Goal: Task Accomplishment & Management: Manage account settings

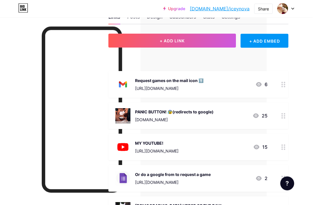
scroll to position [0, 46]
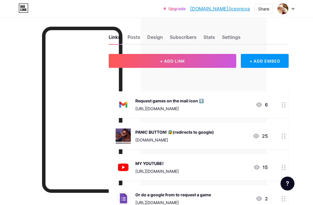
click at [208, 40] on div "Stats" at bounding box center [209, 39] width 12 height 10
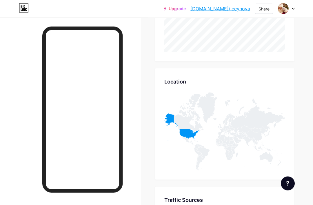
scroll to position [823, 0]
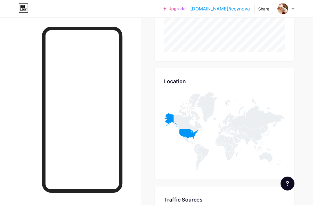
click at [193, 139] on icon at bounding box center [224, 131] width 121 height 78
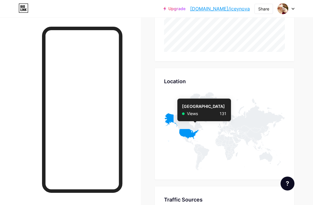
click at [195, 133] on icon at bounding box center [181, 127] width 34 height 28
click at [269, 60] on div "Page Views Page Views" at bounding box center [224, 18] width 139 height 87
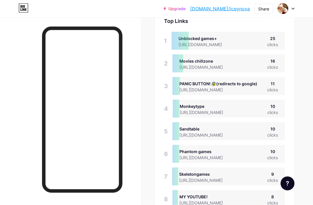
scroll to position [0, 0]
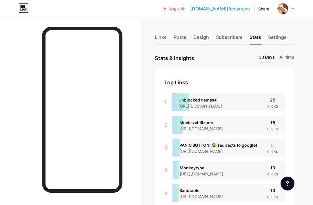
click at [282, 56] on li "All time" at bounding box center [286, 58] width 15 height 8
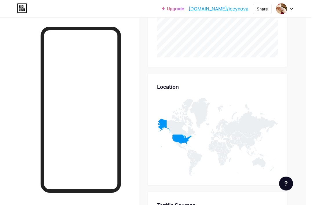
scroll to position [232, 6]
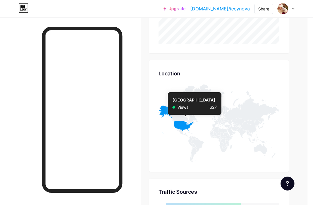
click at [185, 127] on icon at bounding box center [175, 119] width 34 height 28
click at [277, 2] on div "Upgrade bio.link/iceyno... bio.link/iceynova Share Switch accounts ❄️ Iceynova …" at bounding box center [156, 8] width 313 height 17
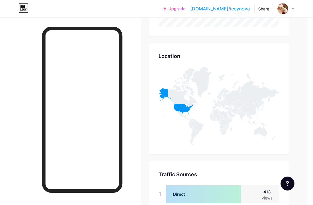
scroll to position [250, 6]
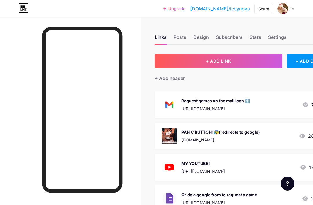
click at [246, 58] on button "+ ADD LINK" at bounding box center [218, 61] width 127 height 14
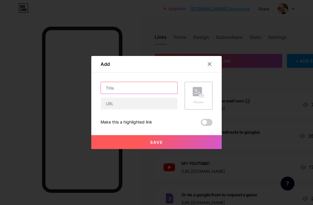
click at [161, 94] on input "text" at bounding box center [139, 88] width 76 height 12
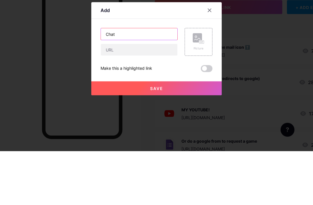
type input "Chat"
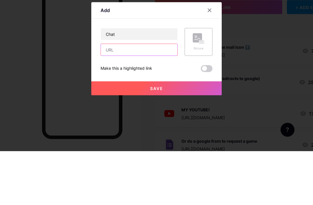
click at [160, 98] on input "text" at bounding box center [139, 104] width 76 height 12
paste input "[URL][DOMAIN_NAME]"
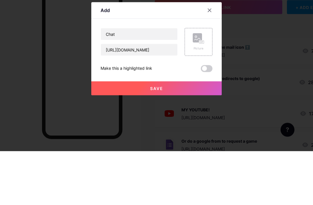
scroll to position [54, 0]
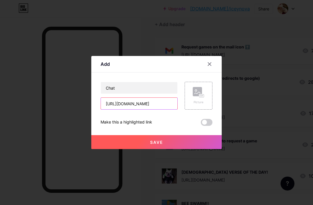
type input "[URL][DOMAIN_NAME]"
click at [198, 149] on button "Save" at bounding box center [156, 142] width 130 height 14
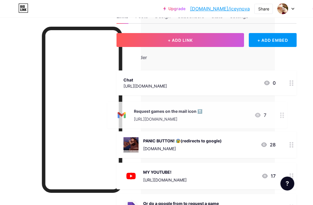
scroll to position [21, 38]
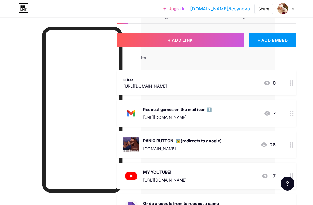
click at [238, 87] on div "Chat [URL][DOMAIN_NAME] 0" at bounding box center [199, 82] width 152 height 13
click at [137, 83] on div "[URL][DOMAIN_NAME]" at bounding box center [144, 86] width 43 height 6
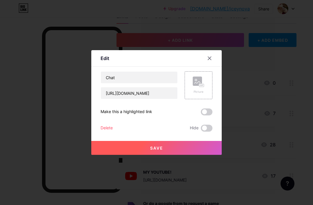
click at [204, 87] on rect at bounding box center [201, 85] width 5 height 3
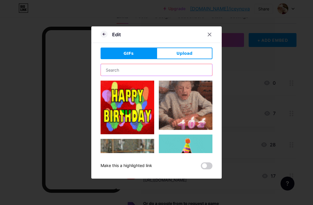
click at [190, 76] on input "text" at bounding box center [156, 70] width 111 height 12
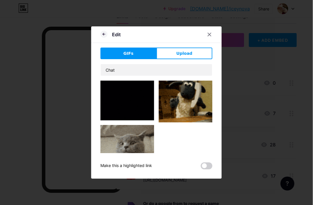
scroll to position [398, 0]
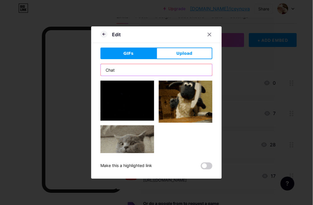
click at [189, 76] on input "Chat" at bounding box center [156, 70] width 111 height 12
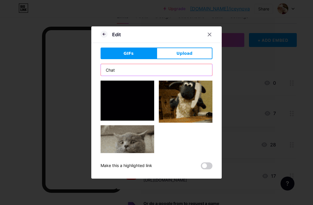
click at [144, 76] on input "Chat" at bounding box center [156, 70] width 111 height 12
type input "C"
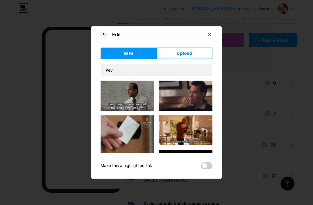
scroll to position [21, 38]
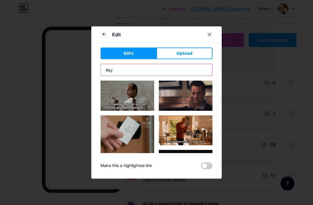
click at [202, 76] on input "Key" at bounding box center [156, 70] width 111 height 12
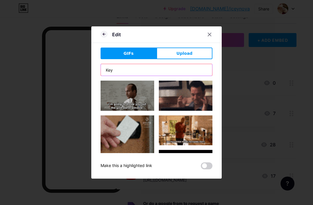
scroll to position [21, 38]
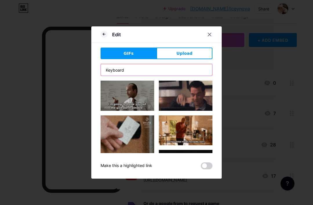
type input "Keyboard"
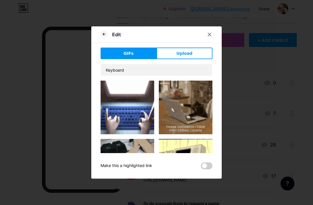
scroll to position [21, 38]
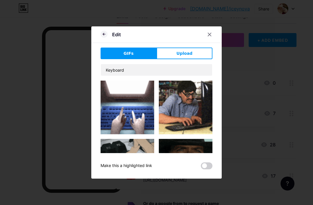
click at [125, 134] on img at bounding box center [127, 107] width 54 height 54
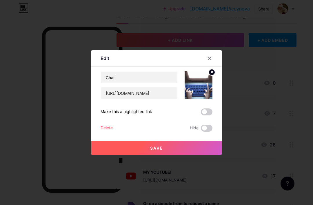
click at [182, 170] on div at bounding box center [156, 102] width 313 height 205
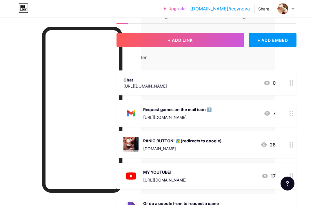
click at [185, 157] on div "PANIC BUTTON! 😰(redirects to google) [DOMAIN_NAME] 28" at bounding box center [206, 144] width 180 height 27
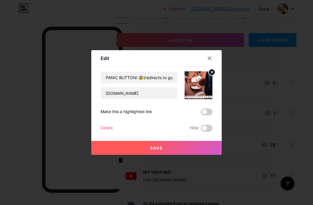
click at [217, 63] on div at bounding box center [212, 58] width 17 height 10
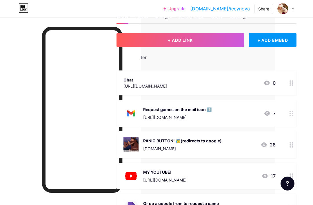
click at [294, 79] on div at bounding box center [291, 82] width 10 height 25
click at [209, 99] on div "Picture" at bounding box center [198, 85] width 28 height 28
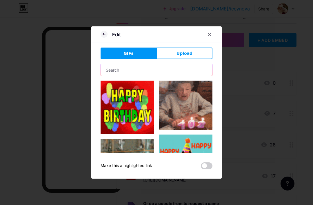
click at [188, 76] on input "text" at bounding box center [156, 70] width 111 height 12
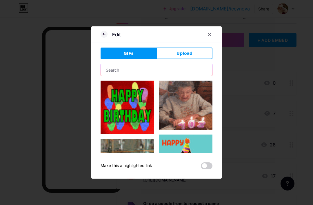
scroll to position [21, 38]
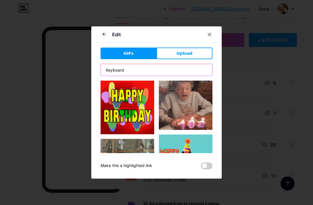
type input "Keyboard"
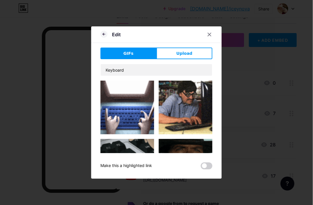
click at [128, 127] on img at bounding box center [127, 107] width 54 height 54
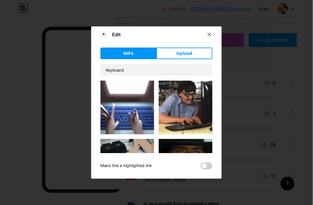
scroll to position [21, 38]
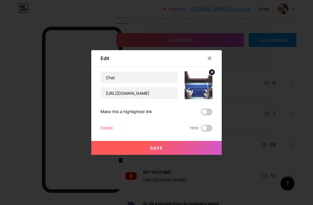
click at [203, 153] on button "Save" at bounding box center [156, 148] width 130 height 14
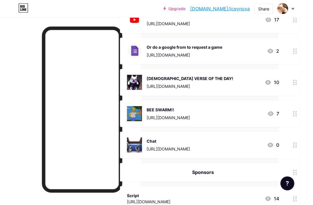
scroll to position [147, 34]
click at [234, 150] on div "Chat [URL][DOMAIN_NAME] 0" at bounding box center [203, 145] width 152 height 15
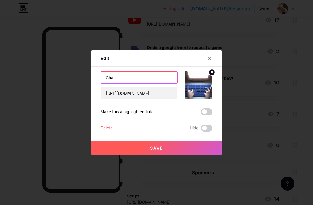
click at [171, 83] on input "Chat" at bounding box center [139, 78] width 76 height 12
type input "Chat!"
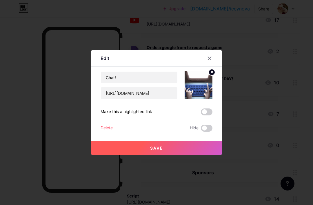
click at [210, 155] on button "Save" at bounding box center [156, 148] width 130 height 14
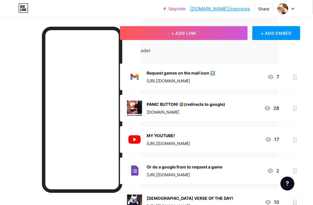
scroll to position [0, 34]
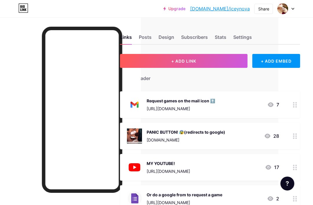
click at [219, 65] on button "+ ADD LINK" at bounding box center [183, 61] width 127 height 14
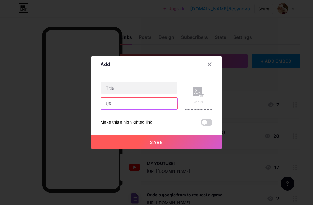
click at [155, 109] on input "text" at bounding box center [139, 104] width 76 height 12
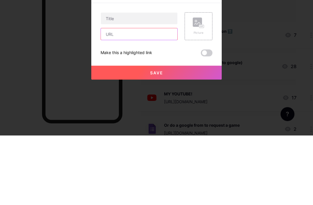
paste input "[URL][DOMAIN_NAME]"
type input "[URL][DOMAIN_NAME]"
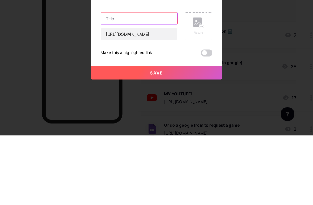
click at [169, 82] on input "text" at bounding box center [139, 88] width 76 height 12
type input "Explain games"
click at [204, 135] on button "Save" at bounding box center [156, 142] width 130 height 14
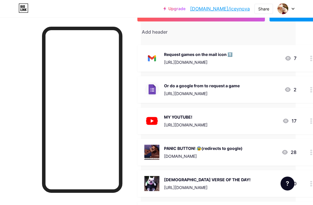
scroll to position [46, 17]
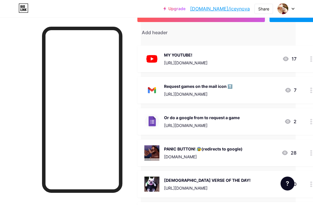
click at [281, 53] on div "MY YOUTUBE! [URL][DOMAIN_NAME] 17" at bounding box center [220, 58] width 152 height 15
click at [211, 63] on div at bounding box center [209, 58] width 10 height 10
click at [149, 53] on img at bounding box center [151, 58] width 15 height 15
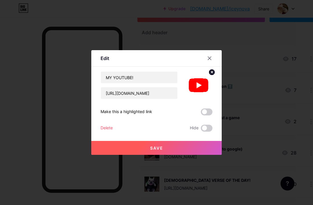
click at [216, 63] on div at bounding box center [212, 58] width 17 height 10
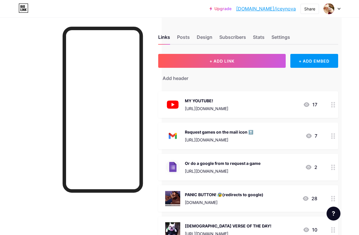
scroll to position [0, 17]
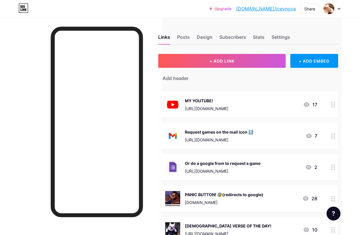
click at [258, 56] on button "+ ADD LINK" at bounding box center [221, 61] width 127 height 14
click at [224, 62] on span "+ ADD LINK" at bounding box center [221, 60] width 25 height 5
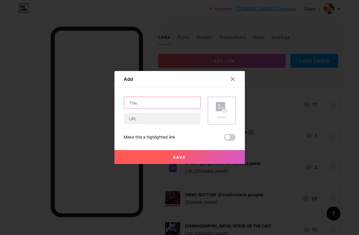
click at [175, 109] on input "text" at bounding box center [162, 103] width 76 height 12
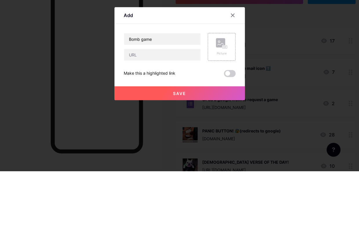
scroll to position [64, 0]
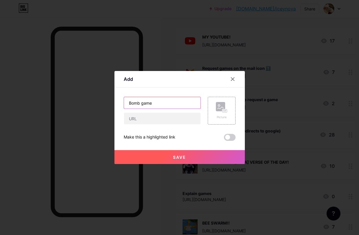
type input "Bomb game"
click at [218, 164] on button "Save" at bounding box center [179, 157] width 130 height 14
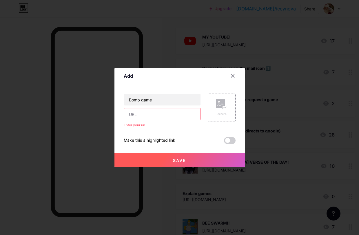
click at [187, 120] on input "text" at bounding box center [162, 114] width 76 height 12
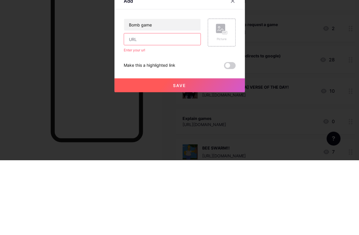
paste input "[URL][DOMAIN_NAME]"
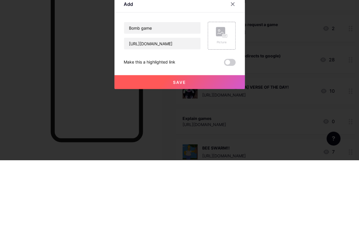
scroll to position [139, 0]
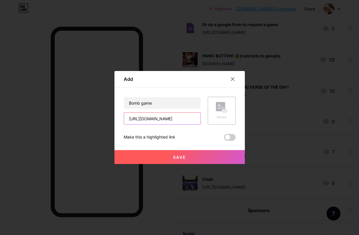
type input "[URL][DOMAIN_NAME]"
click at [165, 164] on button "Save" at bounding box center [179, 157] width 130 height 14
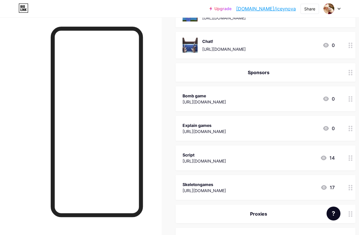
scroll to position [248, 0]
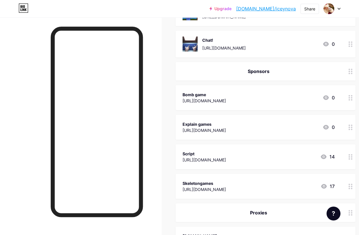
click at [308, 73] on div "Sponsors" at bounding box center [258, 71] width 152 height 7
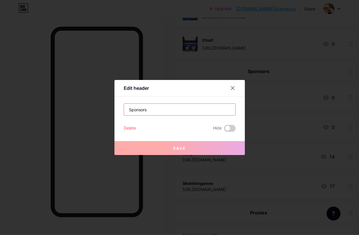
click at [210, 115] on input "Sponsors" at bounding box center [179, 110] width 111 height 12
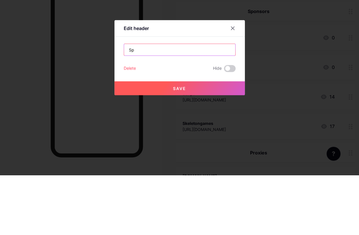
type input "S"
type input "Games"
click at [223, 107] on div at bounding box center [179, 117] width 359 height 235
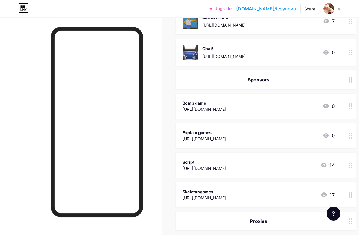
click at [312, 85] on div "Sponsors" at bounding box center [265, 79] width 180 height 19
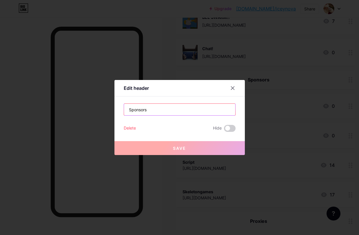
click at [188, 115] on input "Sponsors" at bounding box center [179, 110] width 111 height 12
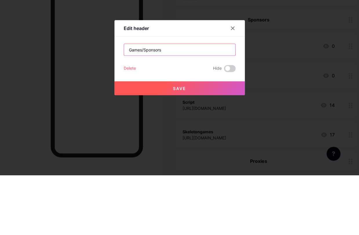
type input "Games/Sponsors"
click at [212, 141] on button "Save" at bounding box center [179, 148] width 130 height 14
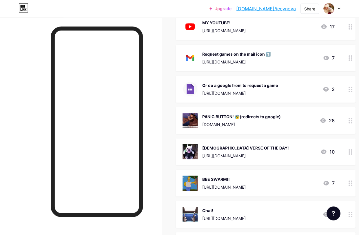
scroll to position [0, 0]
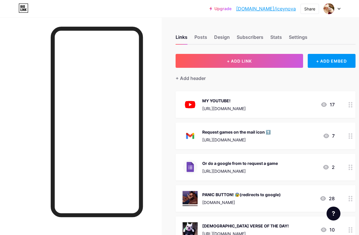
click at [269, 63] on button "+ ADD LINK" at bounding box center [238, 61] width 127 height 14
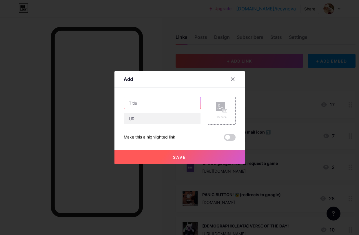
click at [184, 109] on input "text" at bounding box center [162, 103] width 76 height 12
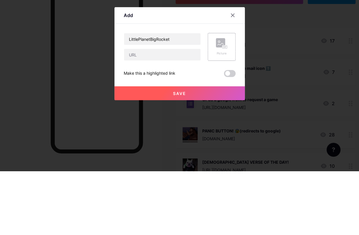
scroll to position [64, 0]
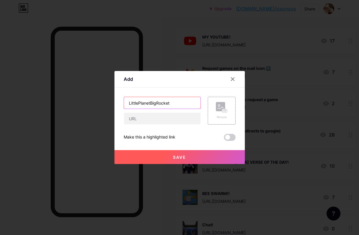
type input "LittlePlanetBigRocket"
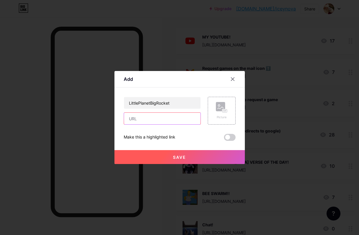
click at [183, 124] on input "text" at bounding box center [162, 119] width 76 height 12
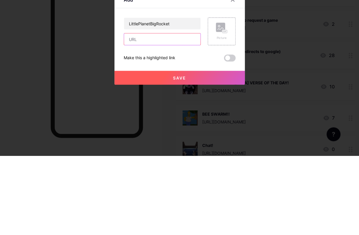
paste input "[URL][DOMAIN_NAME][DOMAIN_NAME][PERSON_NAME]"
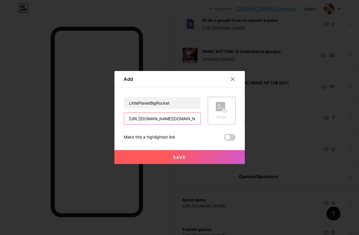
type input "[URL][DOMAIN_NAME][DOMAIN_NAME][PERSON_NAME]"
click at [219, 164] on button "Save" at bounding box center [179, 157] width 130 height 14
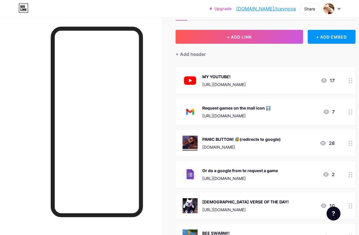
scroll to position [0, 0]
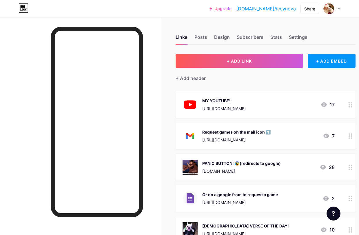
click at [277, 12] on link "[DOMAIN_NAME]/iceynova" at bounding box center [266, 8] width 60 height 7
click at [274, 36] on div "Stats" at bounding box center [276, 39] width 12 height 10
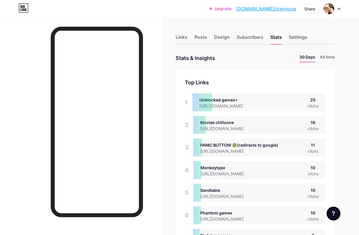
scroll to position [235, 359]
click at [312, 54] on li "30 Days" at bounding box center [307, 58] width 16 height 8
click at [312, 61] on li "All time" at bounding box center [327, 58] width 15 height 8
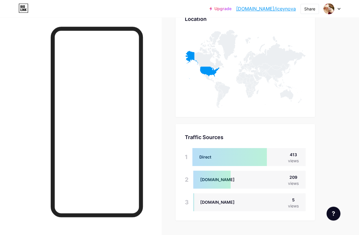
scroll to position [286, 0]
click at [210, 79] on icon at bounding box center [202, 65] width 34 height 28
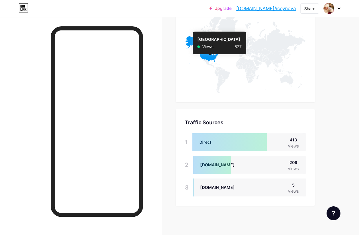
scroll to position [308, 0]
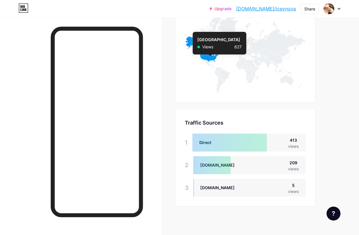
click at [195, 44] on div "Views 627" at bounding box center [220, 49] width 54 height 11
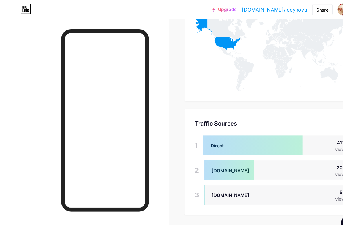
scroll to position [322, 0]
